Goal: Information Seeking & Learning: Find specific fact

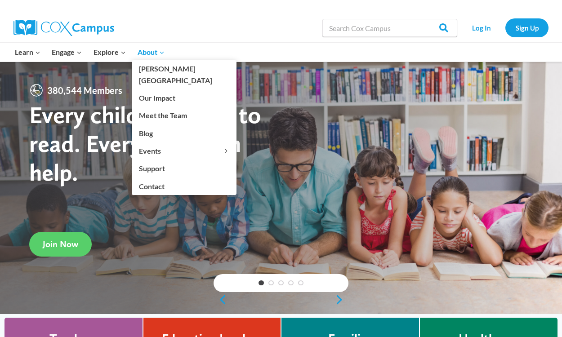
click at [161, 52] on icon "Expand" at bounding box center [162, 52] width 6 height 6
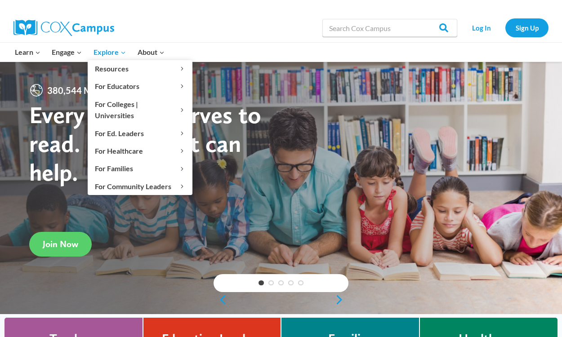
click at [122, 56] on span "Explore Expand" at bounding box center [109, 52] width 32 height 12
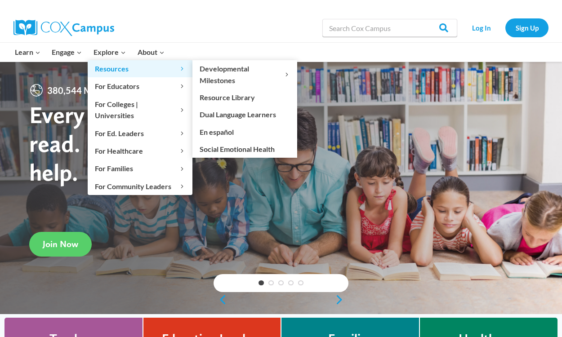
click at [168, 68] on span "Resources Expand" at bounding box center [140, 69] width 90 height 12
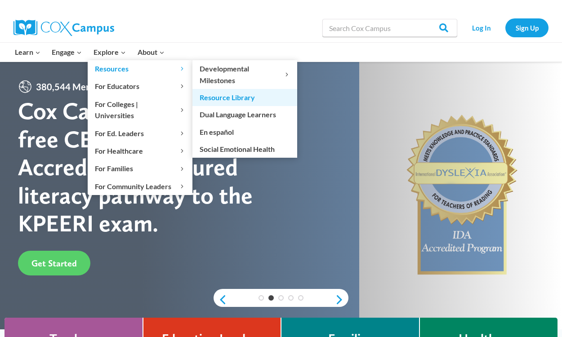
click at [261, 95] on link "Resource Library" at bounding box center [244, 97] width 105 height 17
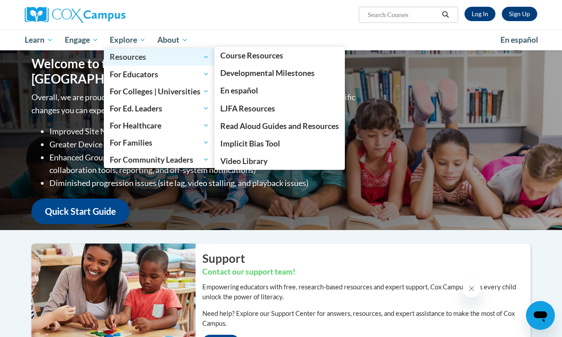
click at [142, 49] on link "Resources" at bounding box center [159, 57] width 111 height 17
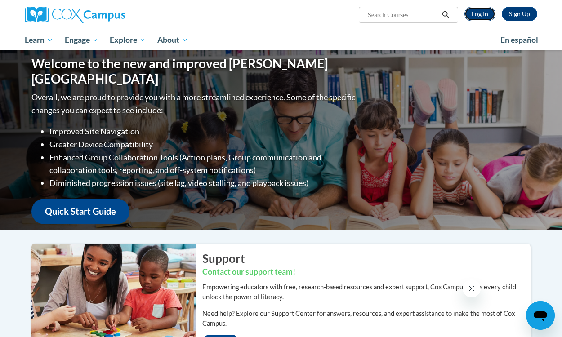
click at [484, 18] on link "Log In" at bounding box center [479, 14] width 31 height 14
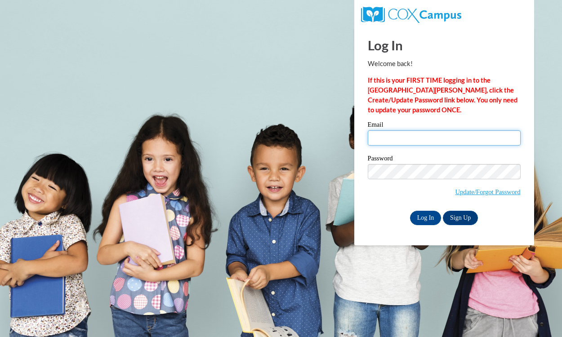
click at [443, 142] on input "Email" at bounding box center [444, 137] width 153 height 15
type input "smurillo@atlantaspeechschool.org"
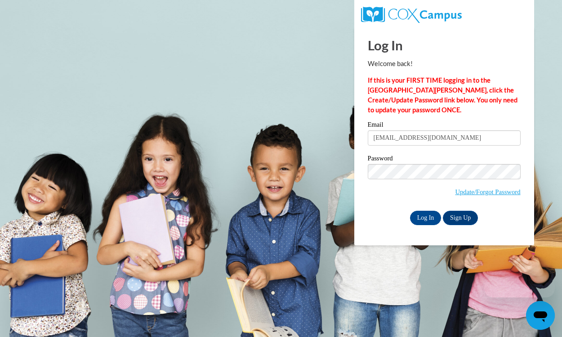
click at [338, 255] on body "Log In Welcome back! If this is your FIRST TIME logging in to the NEW Cox Campu…" at bounding box center [281, 168] width 562 height 337
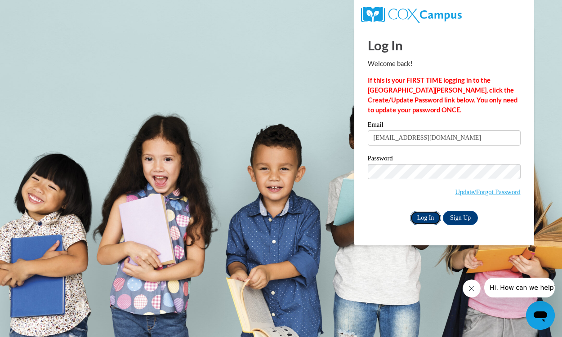
click at [433, 215] on input "Log In" at bounding box center [425, 218] width 31 height 14
click at [474, 285] on icon "Close message from company" at bounding box center [471, 288] width 7 height 7
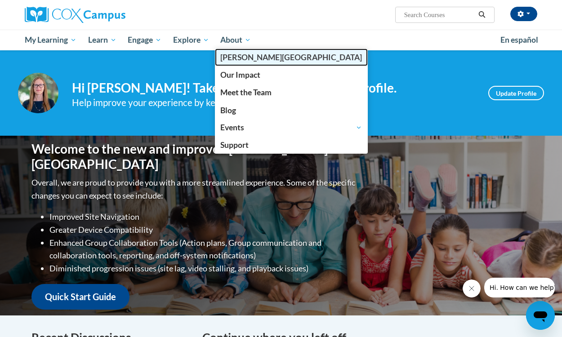
click at [249, 49] on link "[PERSON_NAME][GEOGRAPHIC_DATA]" at bounding box center [291, 58] width 153 height 18
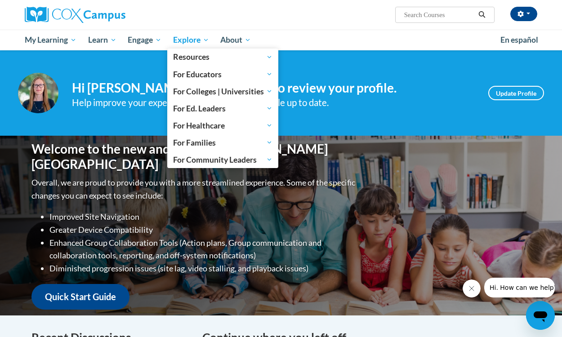
click at [206, 40] on span "Explore" at bounding box center [191, 40] width 36 height 11
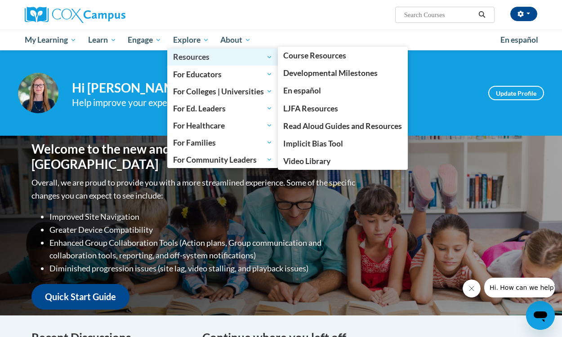
click at [249, 54] on span "Resources" at bounding box center [222, 57] width 99 height 11
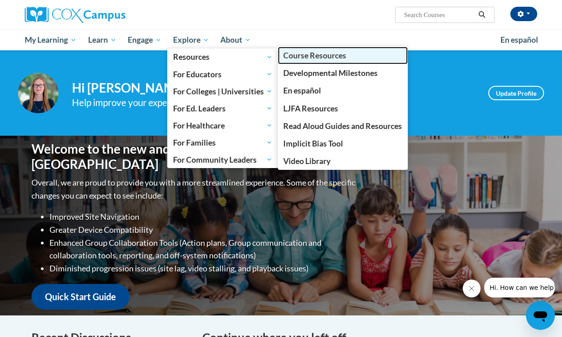
click at [333, 57] on span "Course Resources" at bounding box center [314, 55] width 63 height 9
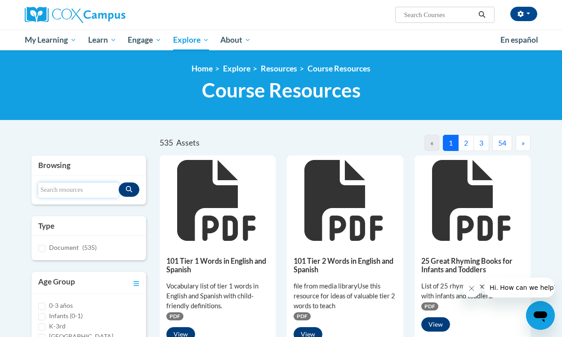
click at [91, 189] on input "Search resources" at bounding box center [78, 189] width 80 height 15
type input "sound wall"
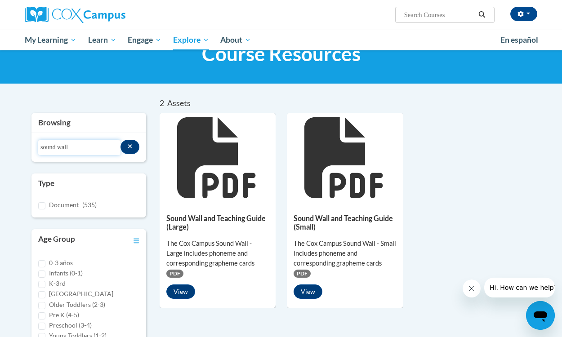
scroll to position [42, 0]
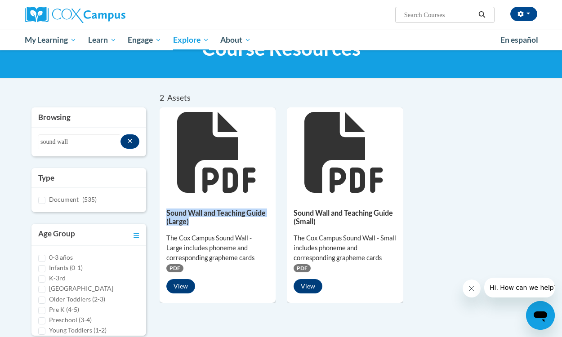
drag, startPoint x: 165, startPoint y: 211, endPoint x: 191, endPoint y: 223, distance: 28.2
click at [191, 223] on div "Sound Wall and Teaching Guide (Large) The Cox Campus Sound Wall - Large include…" at bounding box center [218, 248] width 116 height 103
copy h5 "Sound Wall and Teaching Guide (Large)"
